Goal: Transaction & Acquisition: Purchase product/service

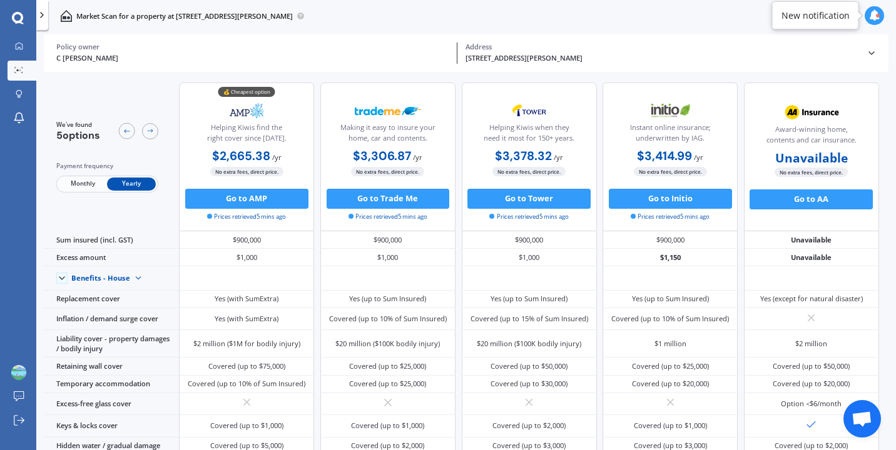
click at [134, 184] on span "Yearly" at bounding box center [131, 184] width 49 height 13
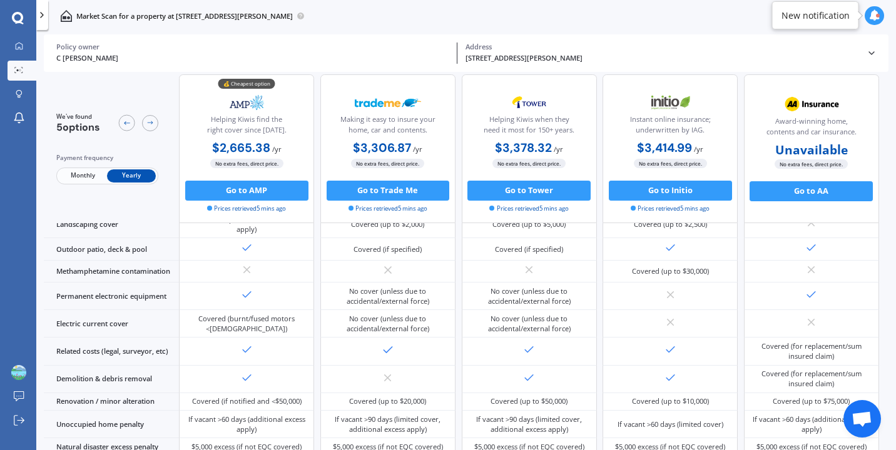
scroll to position [351, 0]
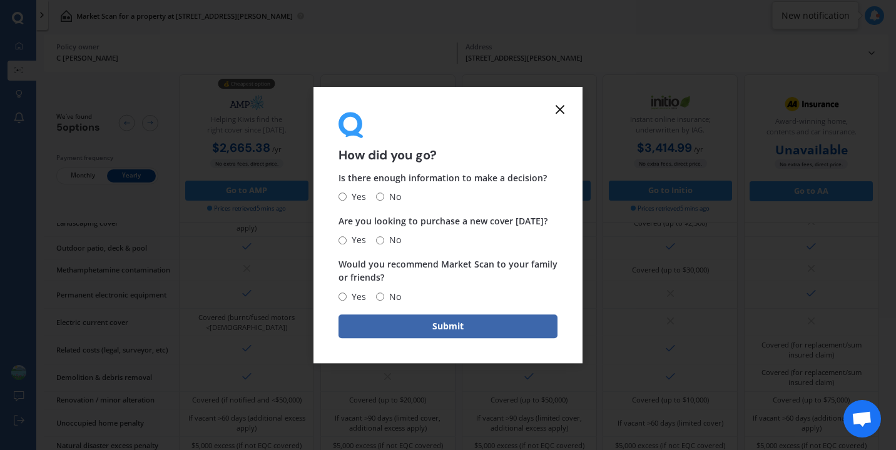
click at [561, 108] on line at bounding box center [560, 110] width 8 height 8
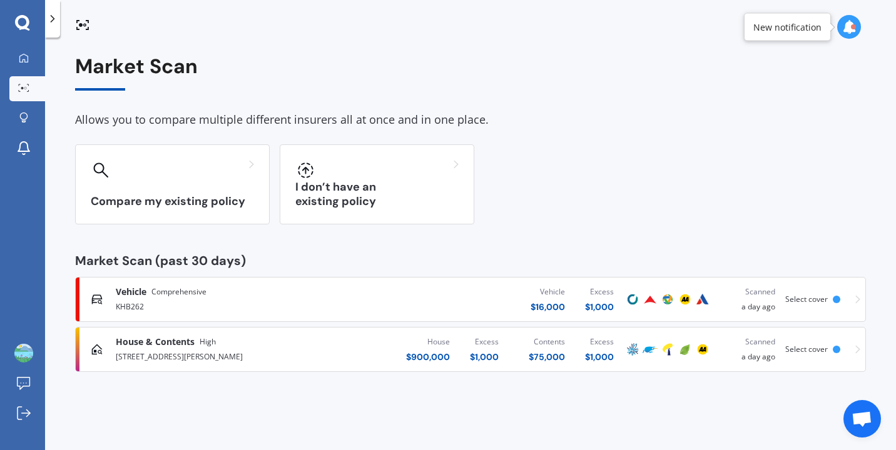
click at [814, 302] on span "Select cover" at bounding box center [806, 299] width 43 height 11
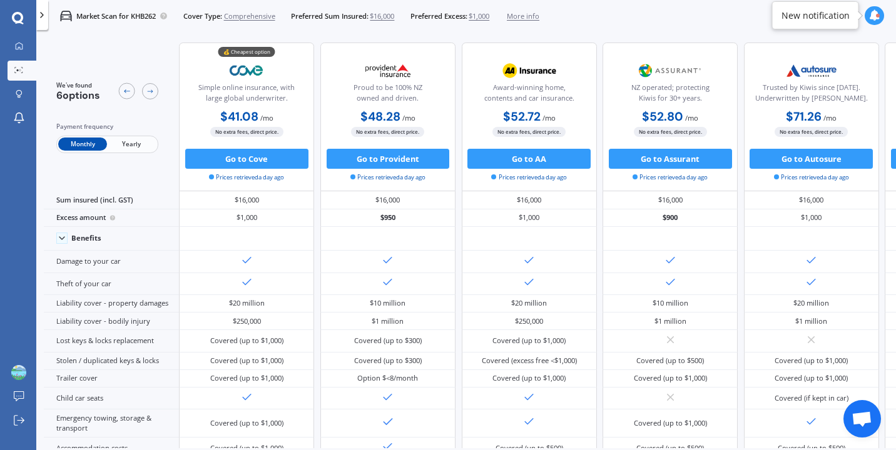
click at [134, 145] on span "Yearly" at bounding box center [131, 144] width 49 height 13
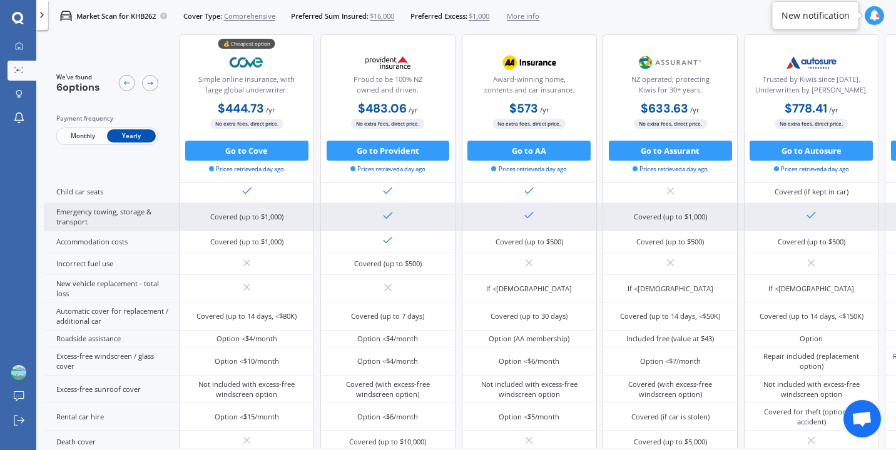
scroll to position [323, 0]
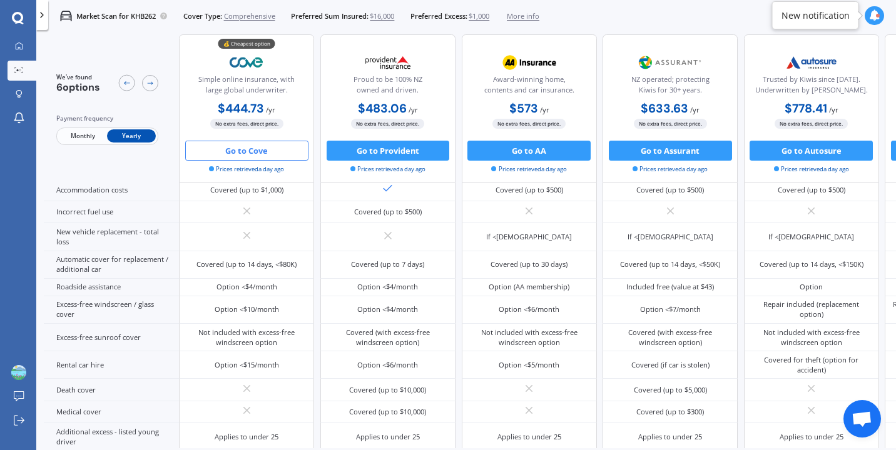
click at [263, 149] on button "Go to Cove" at bounding box center [246, 151] width 123 height 20
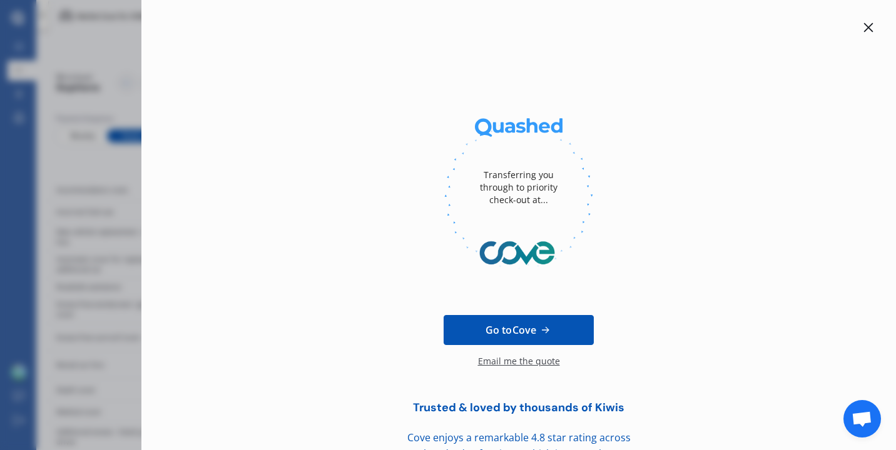
click at [868, 26] on div at bounding box center [868, 27] width 15 height 15
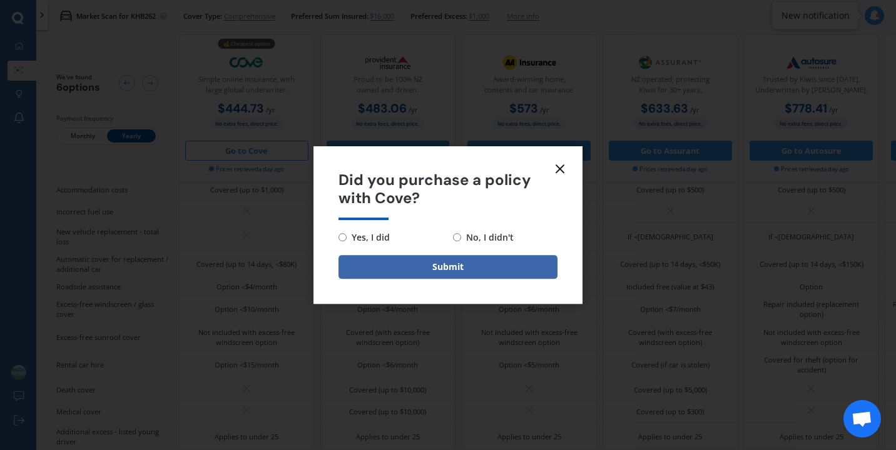
click at [340, 238] on input "Yes, I did" at bounding box center [342, 237] width 8 height 8
radio input "true"
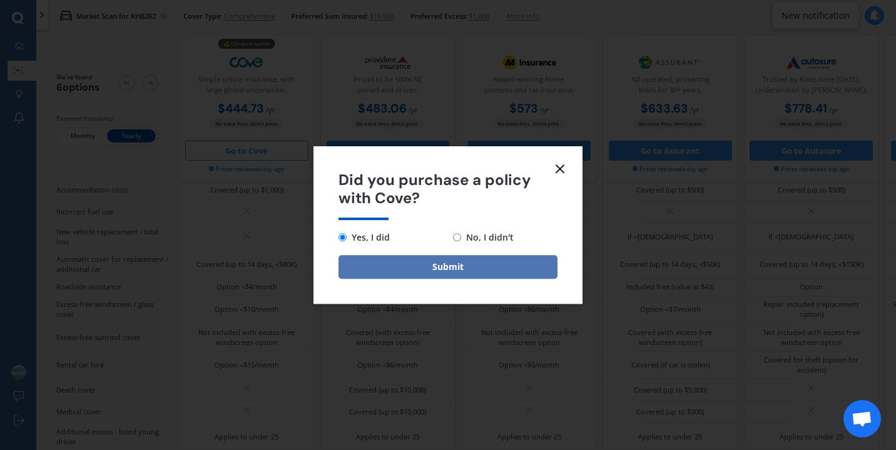
click at [408, 266] on button "Submit" at bounding box center [447, 267] width 219 height 24
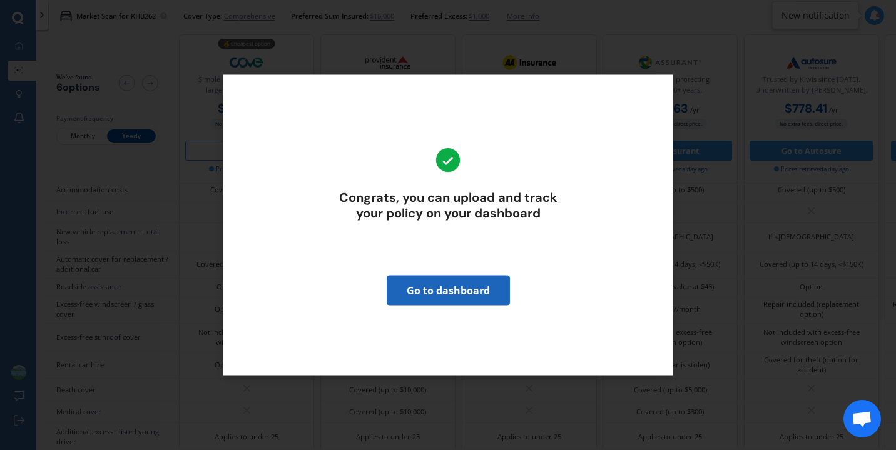
click at [452, 288] on link "Go to dashboard" at bounding box center [448, 291] width 123 height 30
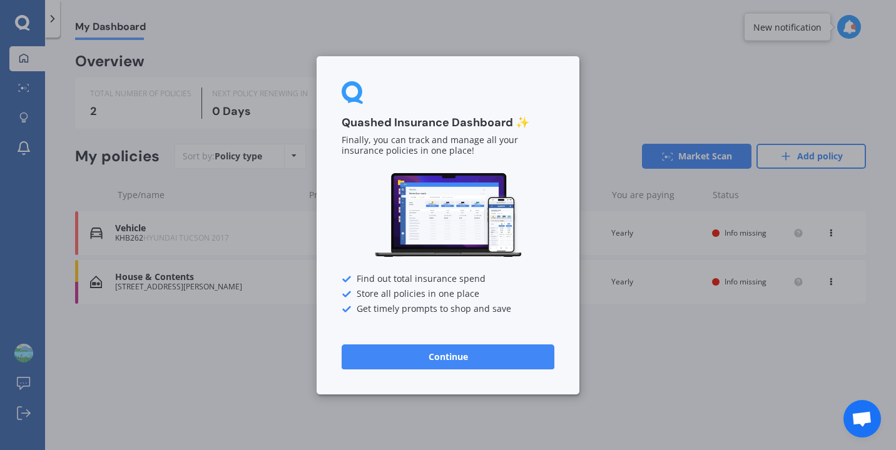
click at [462, 355] on button "Continue" at bounding box center [448, 356] width 213 height 25
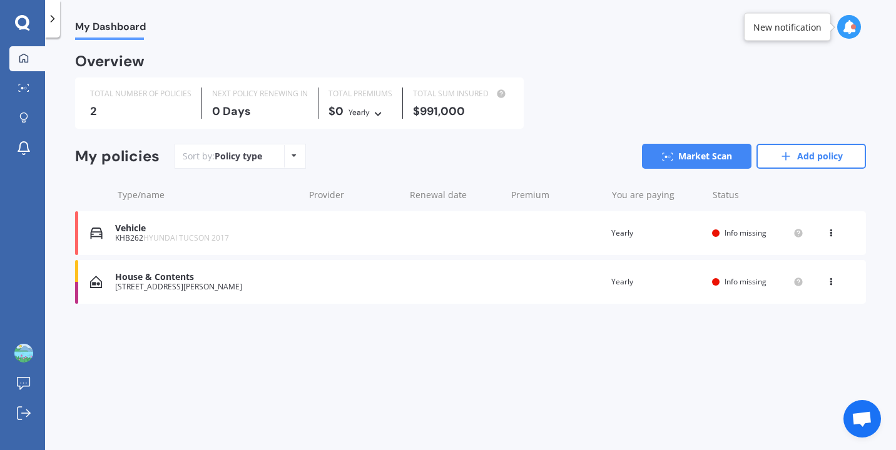
click at [244, 281] on div "House & Contents" at bounding box center [206, 277] width 182 height 11
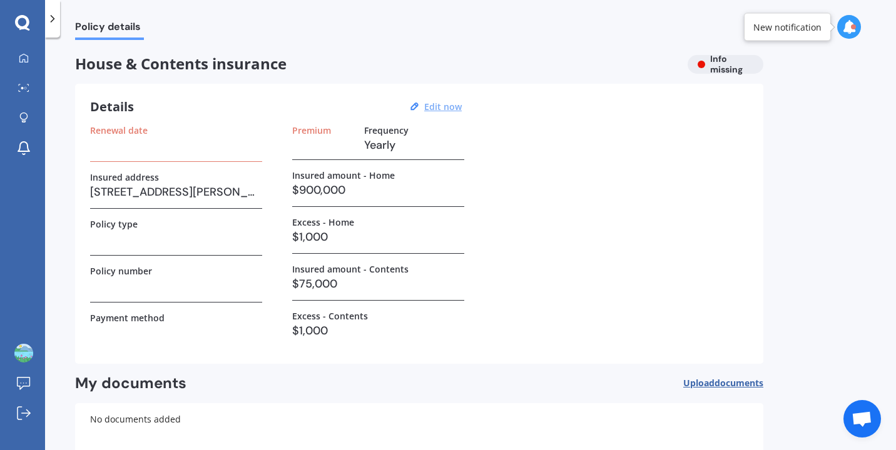
click at [438, 105] on u "Edit now" at bounding box center [443, 107] width 38 height 12
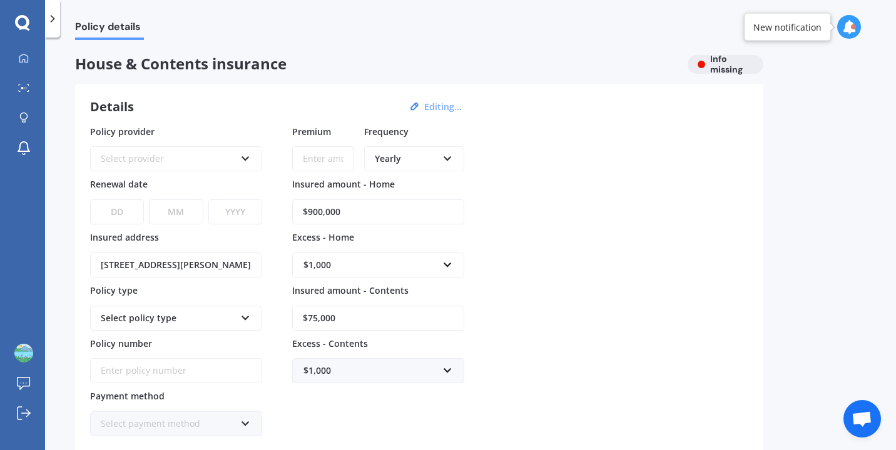
click at [358, 216] on input "$900,000" at bounding box center [378, 212] width 172 height 25
type input "$9"
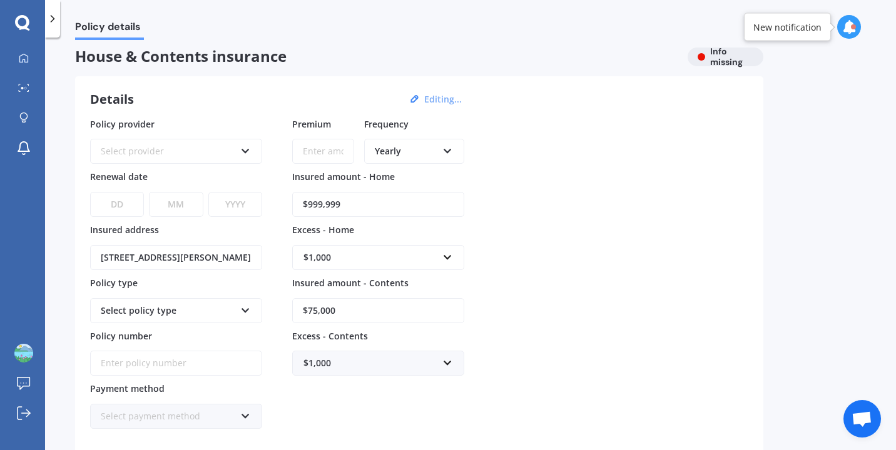
scroll to position [6, 0]
type input "$999,999"
click at [255, 157] on div "Select provider AA AMI AMP ANZ ASB Ando BNZ Co-Operative Bank FMG Initio Kiwiba…" at bounding box center [176, 152] width 172 height 25
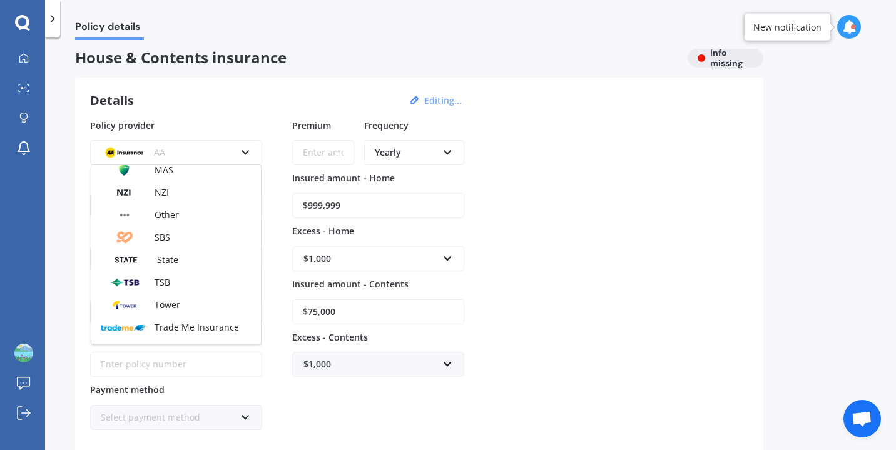
scroll to position [282, 0]
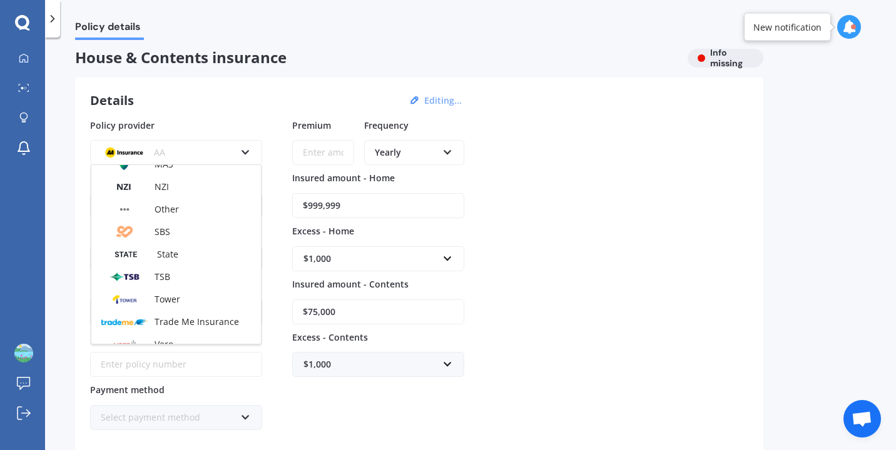
click at [522, 183] on div "Policy provider AA AA AMI AMP ANZ ASB Ando BNZ Co-Operative Bank FMG Initio Kiw…" at bounding box center [419, 275] width 658 height 312
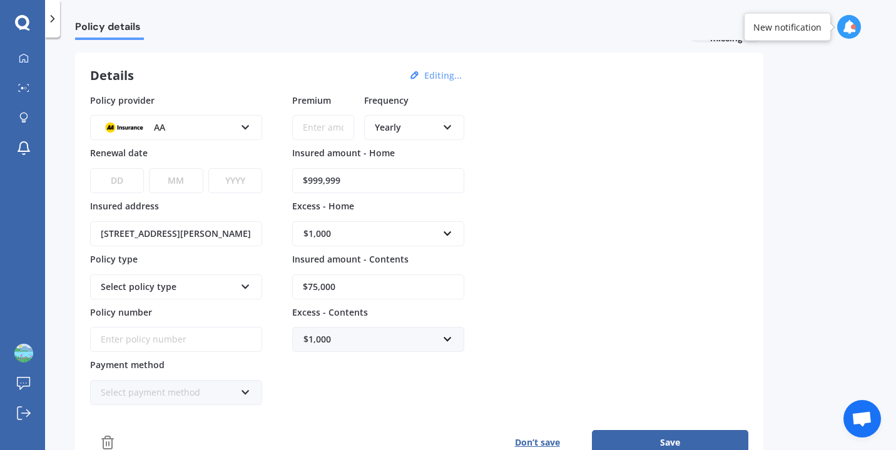
scroll to position [0, 0]
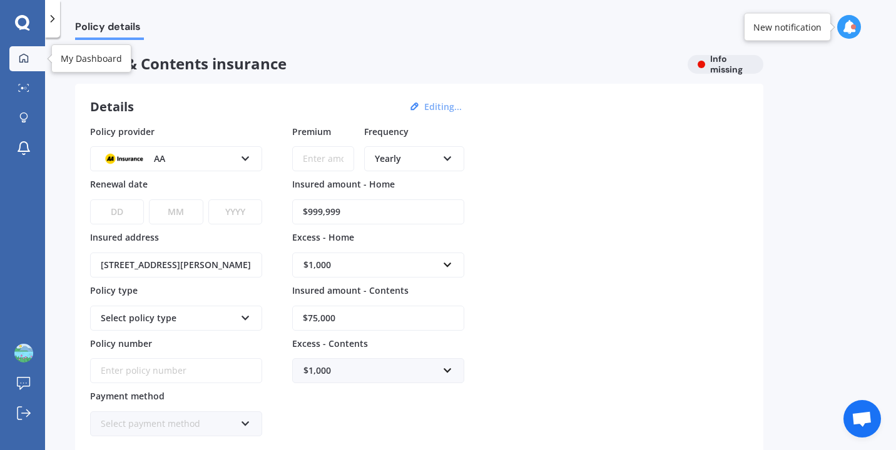
click at [24, 58] on icon at bounding box center [24, 58] width 10 height 10
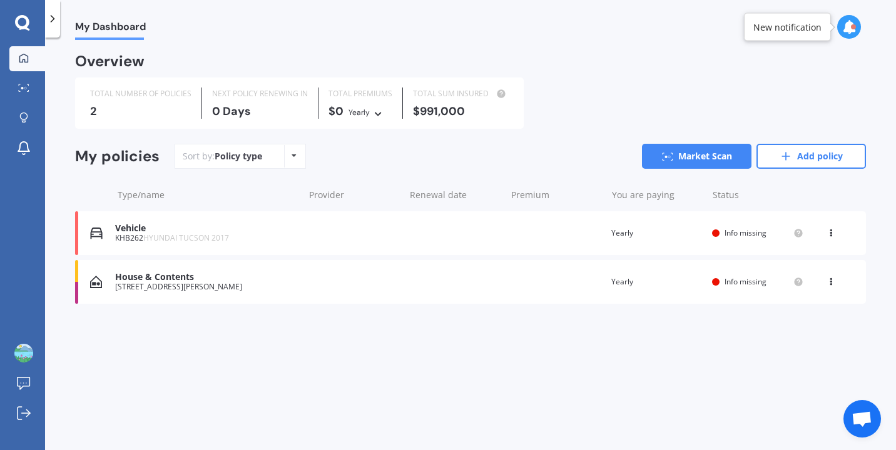
click at [183, 283] on div "[STREET_ADDRESS][PERSON_NAME]" at bounding box center [206, 287] width 182 height 9
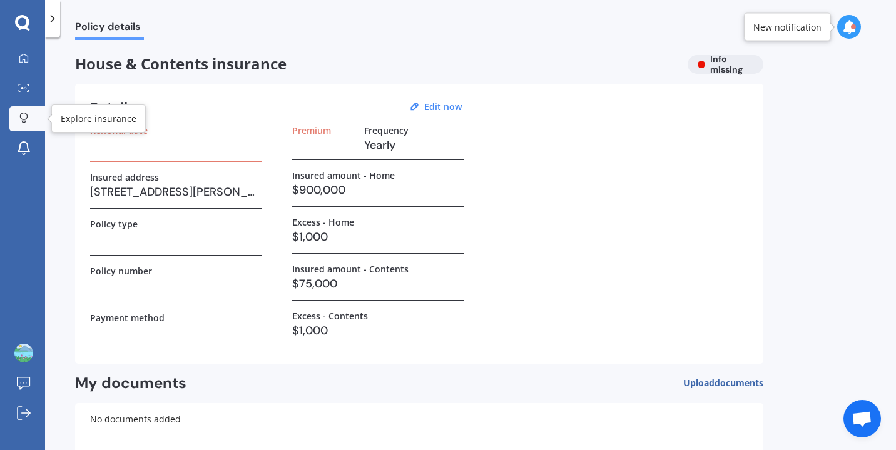
click at [25, 114] on icon at bounding box center [23, 118] width 9 height 11
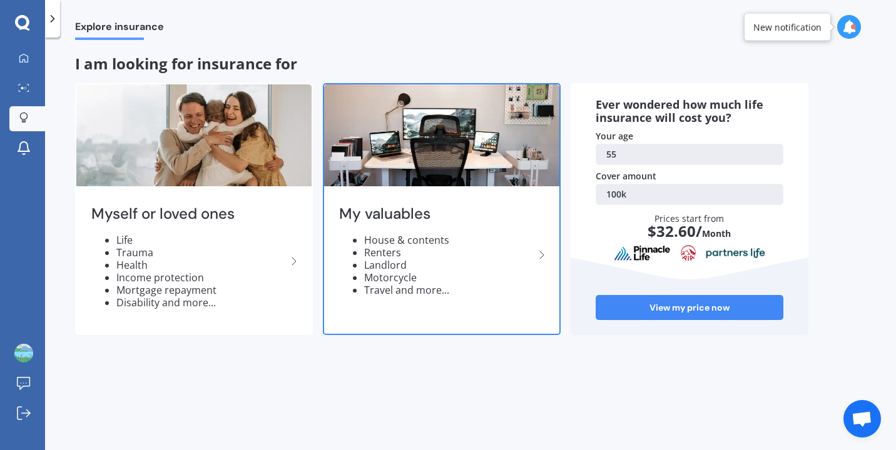
click at [411, 244] on li "House & contents" at bounding box center [449, 240] width 170 height 13
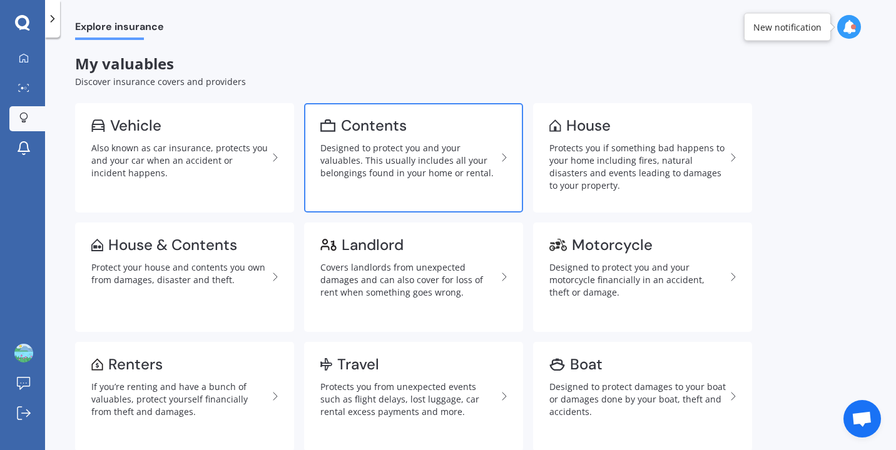
click at [391, 150] on div "Designed to protect you and your valuables. This usually includes all your belo…" at bounding box center [408, 161] width 176 height 38
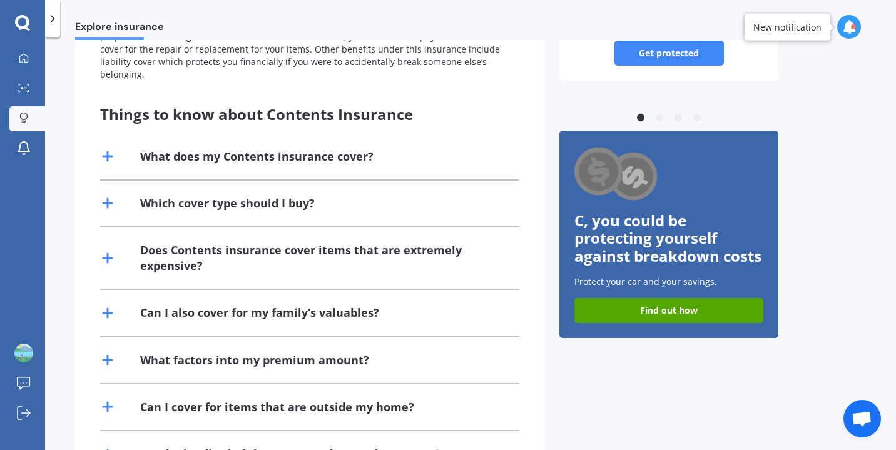
scroll to position [213, 0]
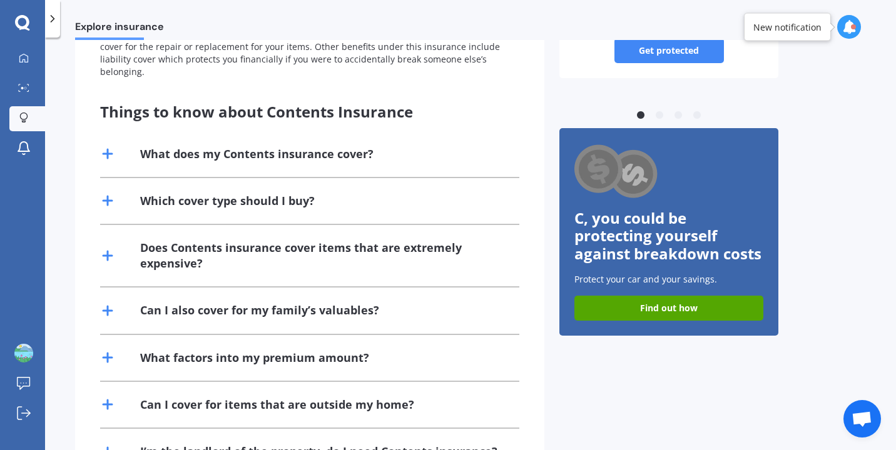
click at [347, 192] on div "Which cover type should I buy?" at bounding box center [309, 201] width 419 height 46
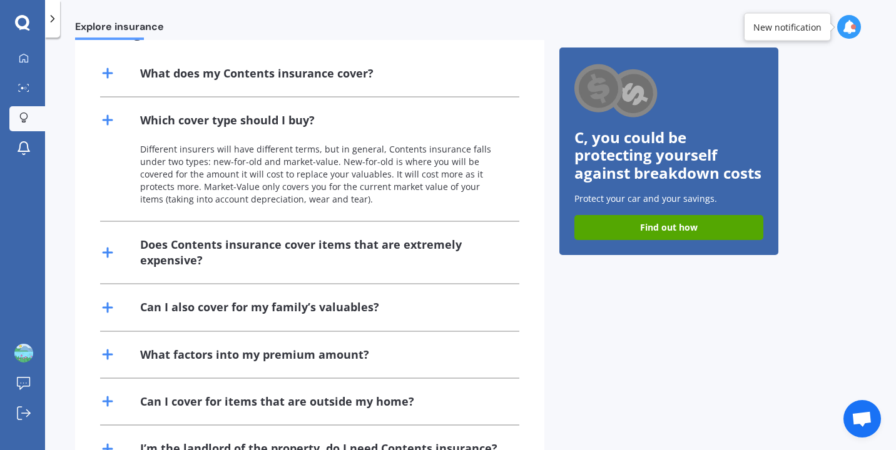
scroll to position [306, 0]
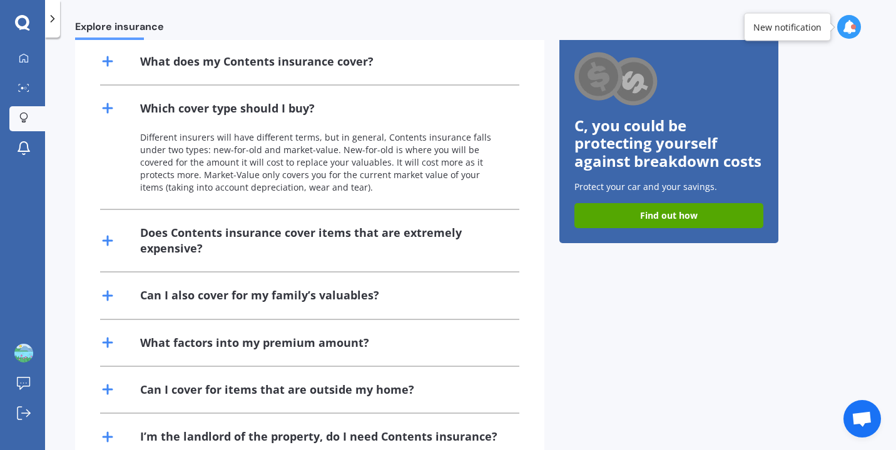
click at [347, 235] on div "Does Contents insurance cover items that are extremely expensive?" at bounding box center [322, 240] width 364 height 31
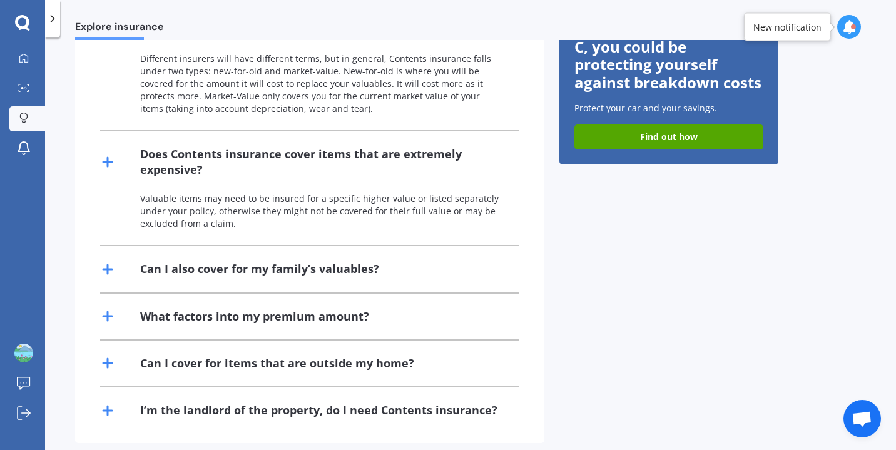
scroll to position [387, 0]
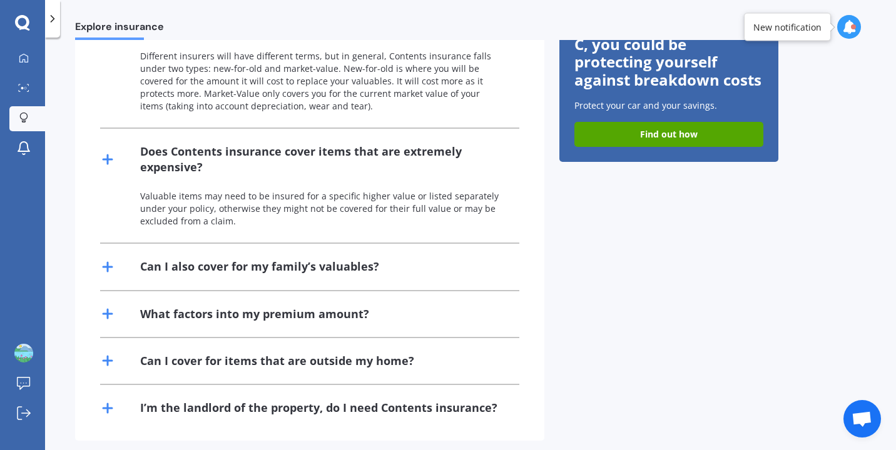
click at [353, 307] on div "What factors into my premium amount?" at bounding box center [254, 315] width 229 height 16
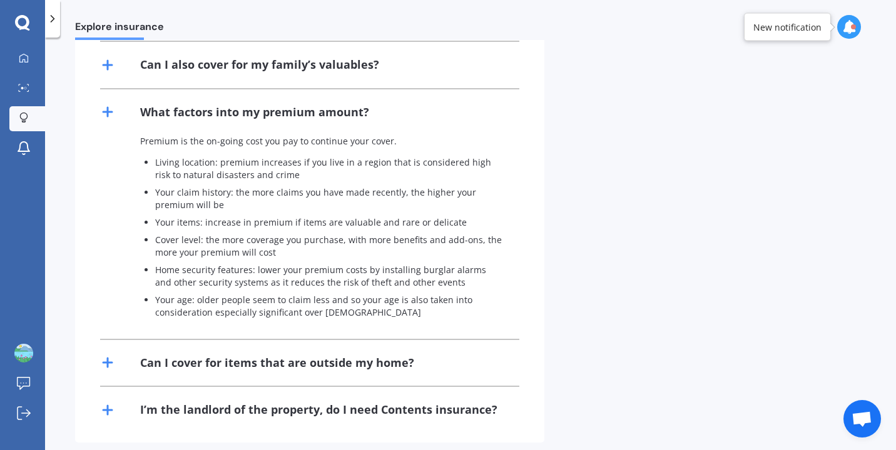
scroll to position [591, 0]
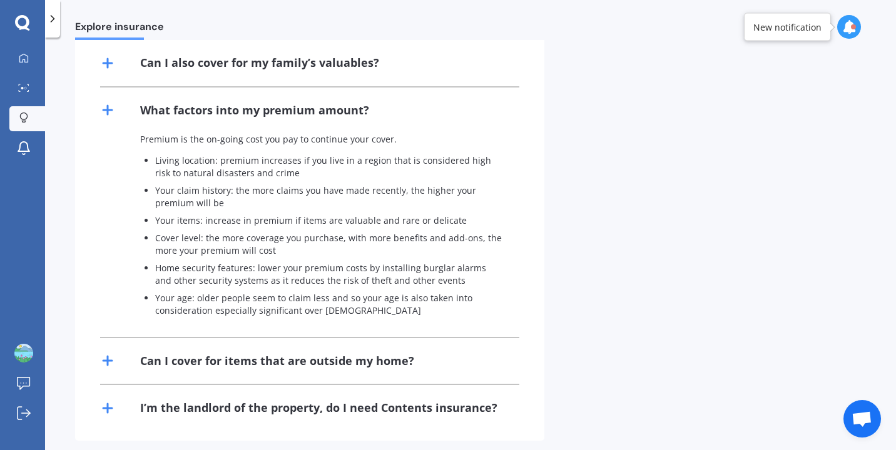
click at [353, 353] on div "Can I cover for items that are outside my home?" at bounding box center [277, 361] width 274 height 16
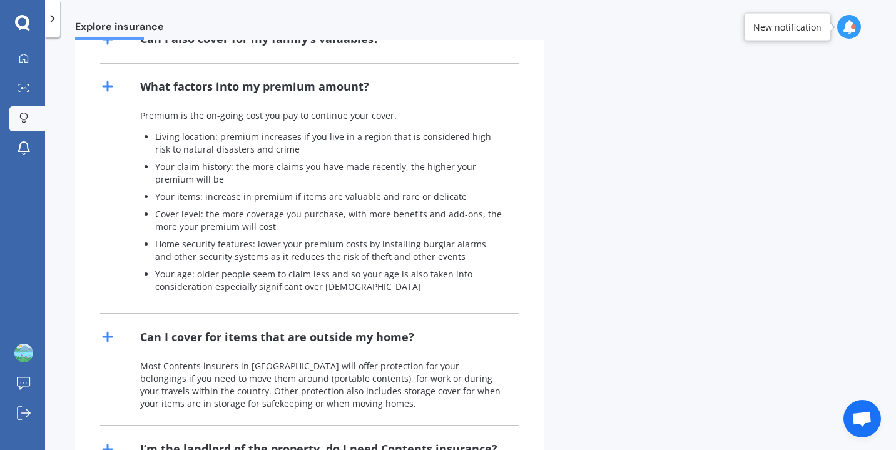
scroll to position [656, 0]
